Goal: Manage account settings

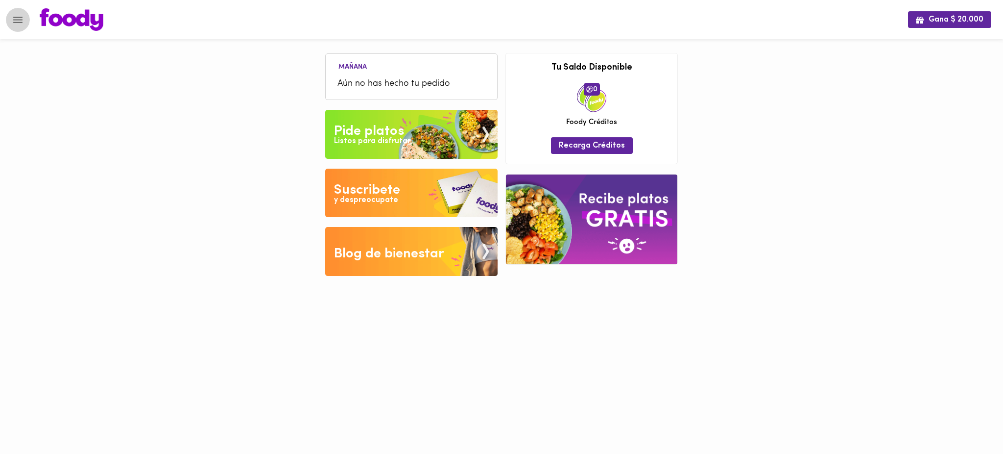
click at [19, 18] on icon "Menu" at bounding box center [18, 20] width 12 height 12
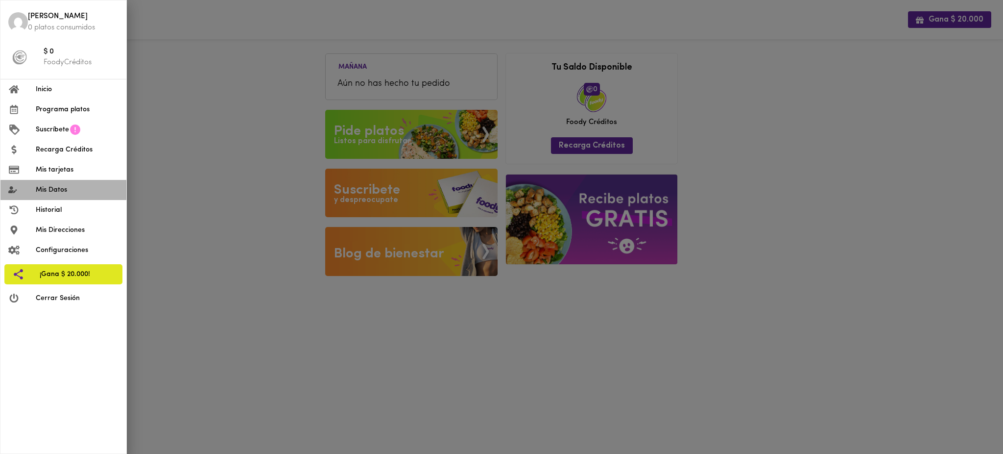
click at [76, 187] on span "Mis Datos" at bounding box center [77, 190] width 83 height 10
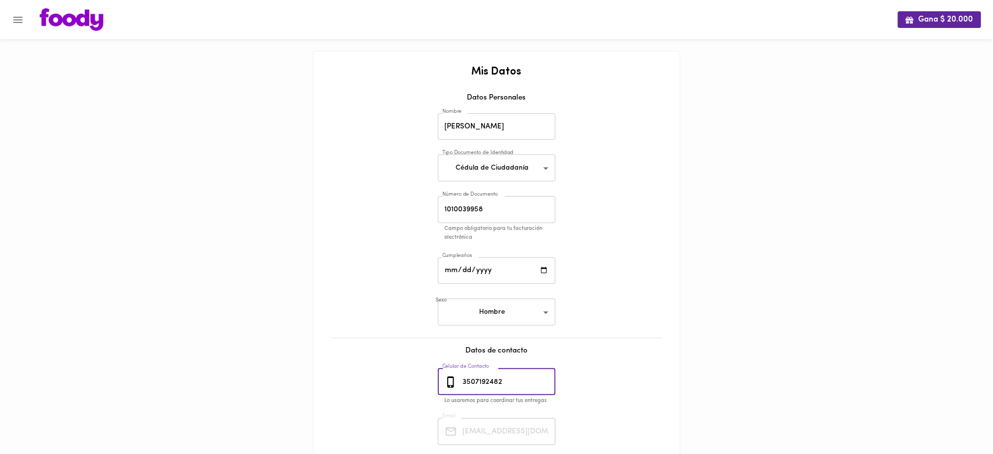
drag, startPoint x: 508, startPoint y: 383, endPoint x: 453, endPoint y: 383, distance: 55.3
click at [453, 383] on div "[PHONE_NUMBER] Celular de Contacto" at bounding box center [497, 381] width 118 height 27
click at [18, 20] on icon "Menu" at bounding box center [18, 20] width 12 height 12
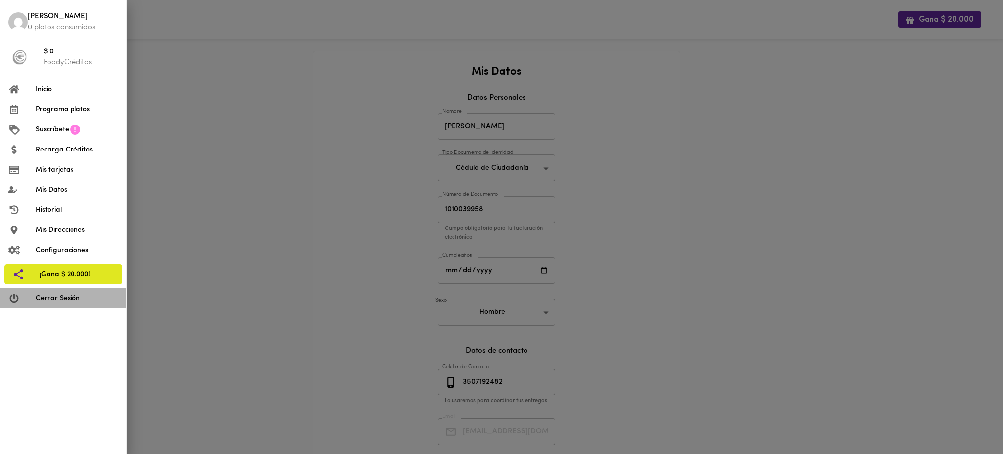
click at [67, 303] on span "Cerrar Sesión" at bounding box center [77, 298] width 83 height 10
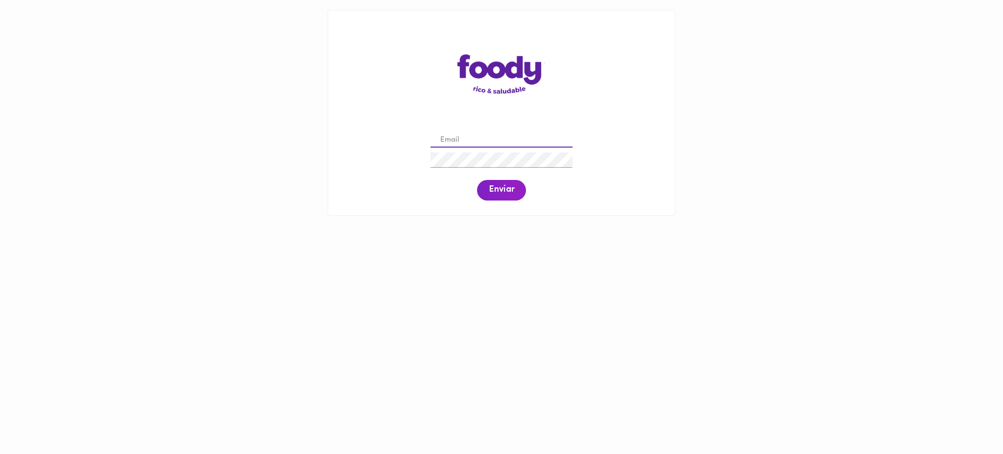
click at [466, 137] on input "email" at bounding box center [502, 140] width 142 height 15
paste input "[EMAIL_ADDRESS][DOMAIN_NAME]"
type input "[EMAIL_ADDRESS][DOMAIN_NAME]"
click at [507, 192] on span "Enviar" at bounding box center [501, 190] width 25 height 11
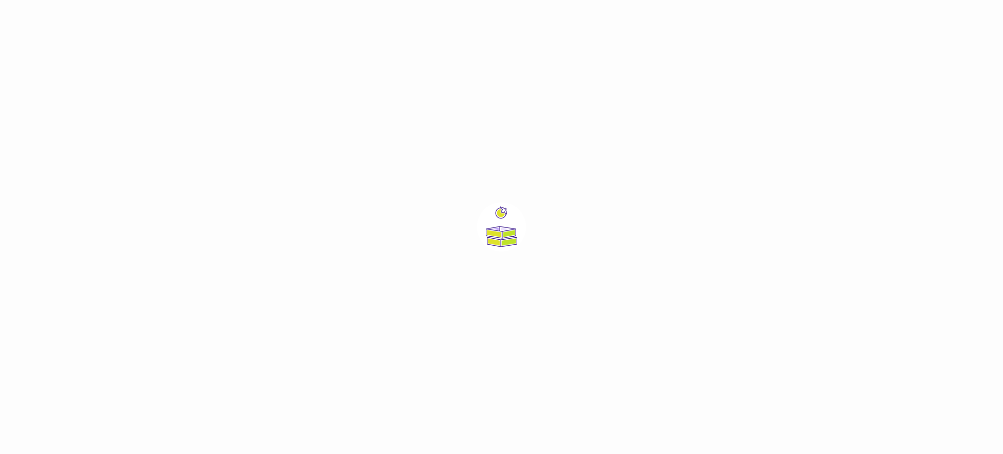
click at [507, 192] on div at bounding box center [501, 227] width 1003 height 454
